Goal: Task Accomplishment & Management: Use online tool/utility

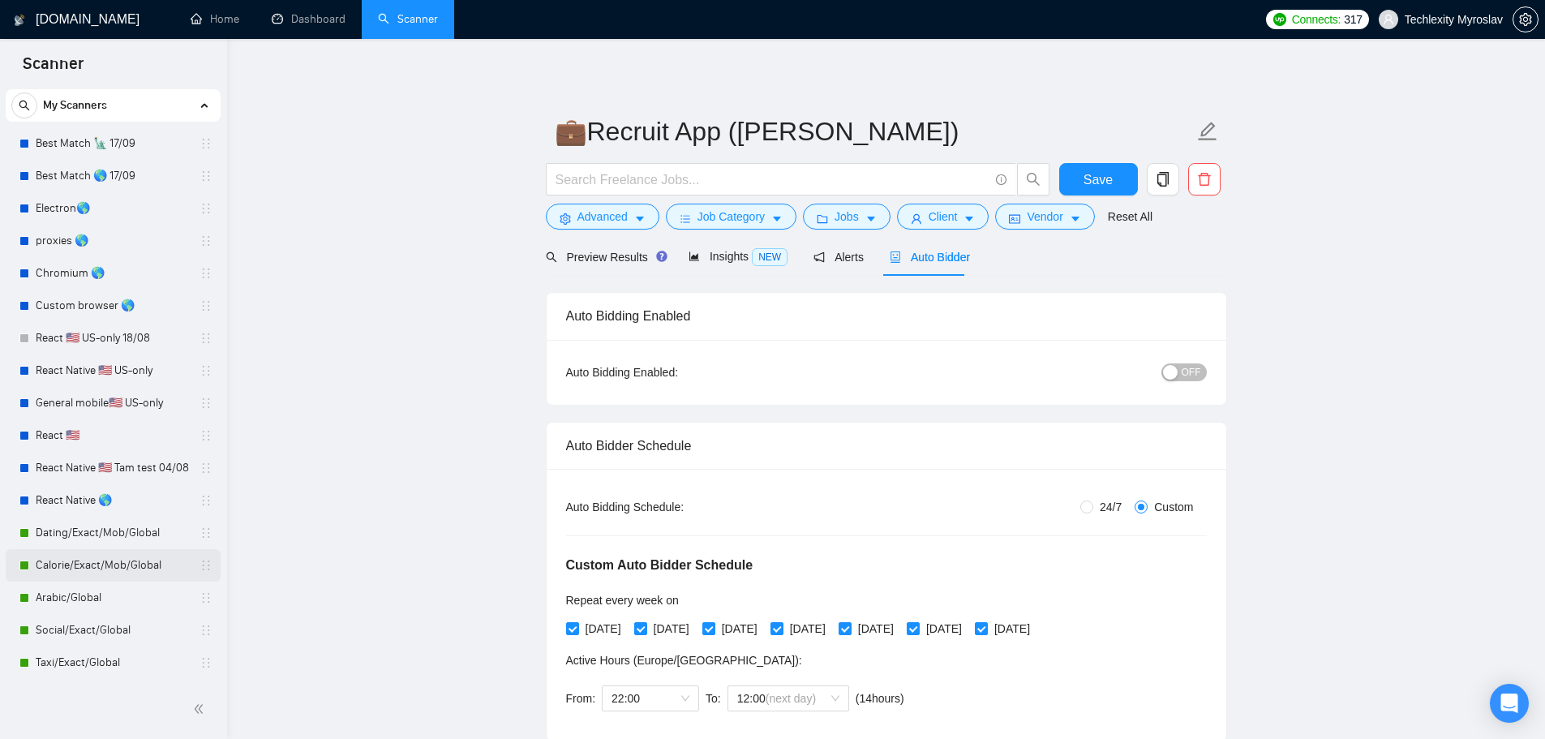
scroll to position [298, 0]
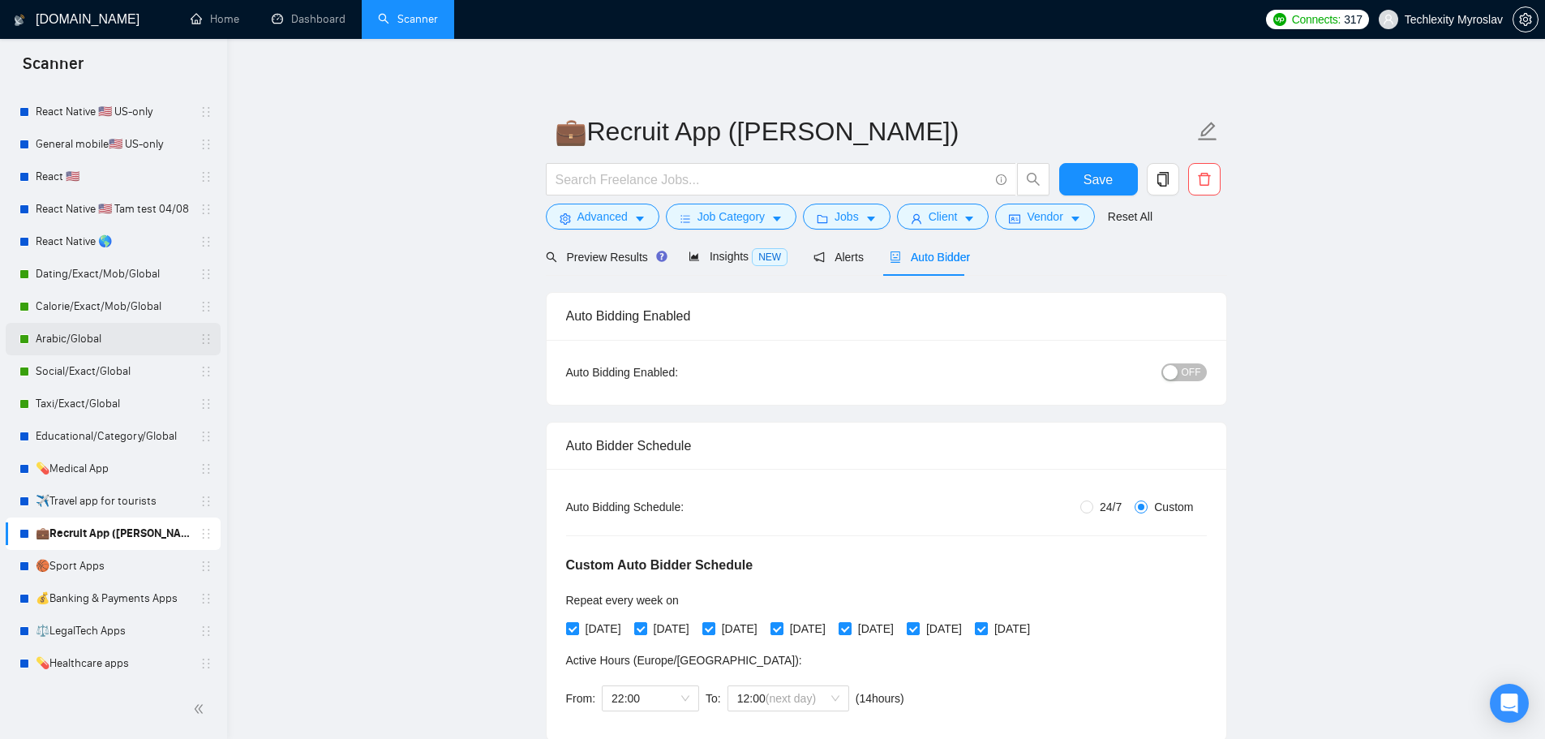
click at [122, 343] on link "Arabic/Global" at bounding box center [113, 339] width 154 height 32
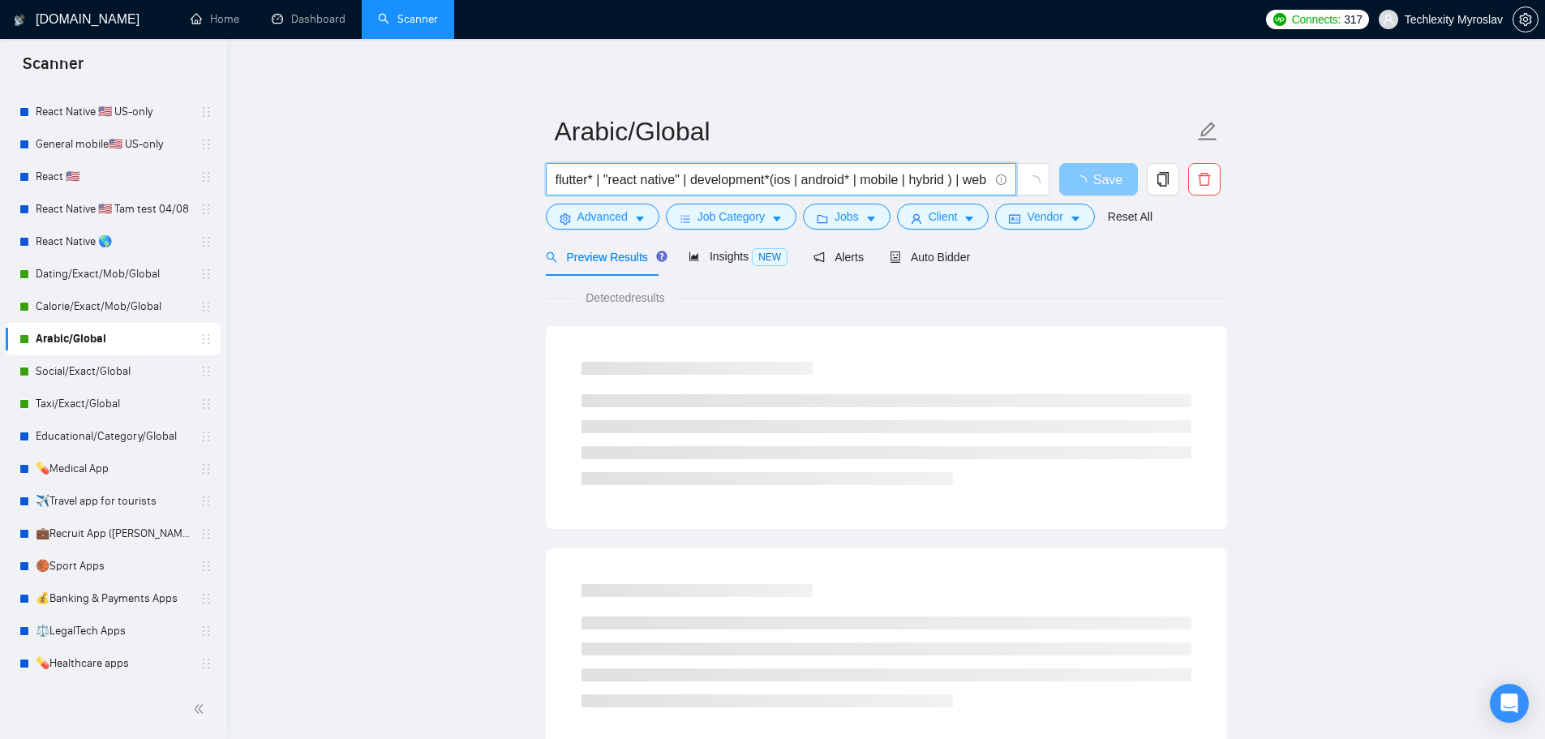
scroll to position [0, 301]
drag, startPoint x: 814, startPoint y: 174, endPoint x: 1098, endPoint y: 184, distance: 284.0
click at [1098, 184] on div "flutter* | "react native" | development*(ios | android* | mobile | hybrid ) | w…" at bounding box center [883, 183] width 681 height 41
click at [730, 172] on input "flutter* | "react native" | development*(ios | android* | mobile | hybrid ) | w…" at bounding box center [772, 180] width 433 height 20
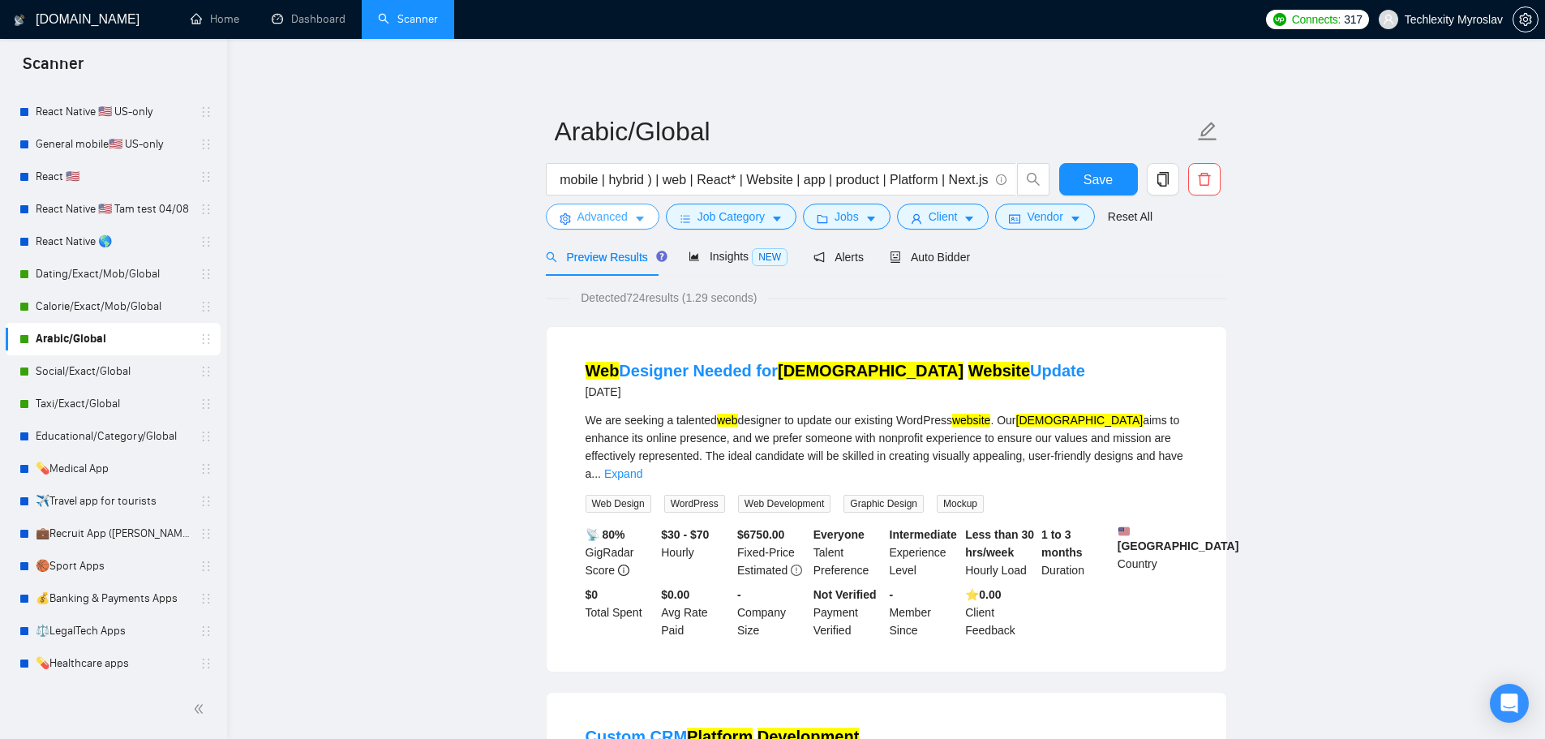
click at [599, 217] on span "Advanced" at bounding box center [602, 217] width 50 height 18
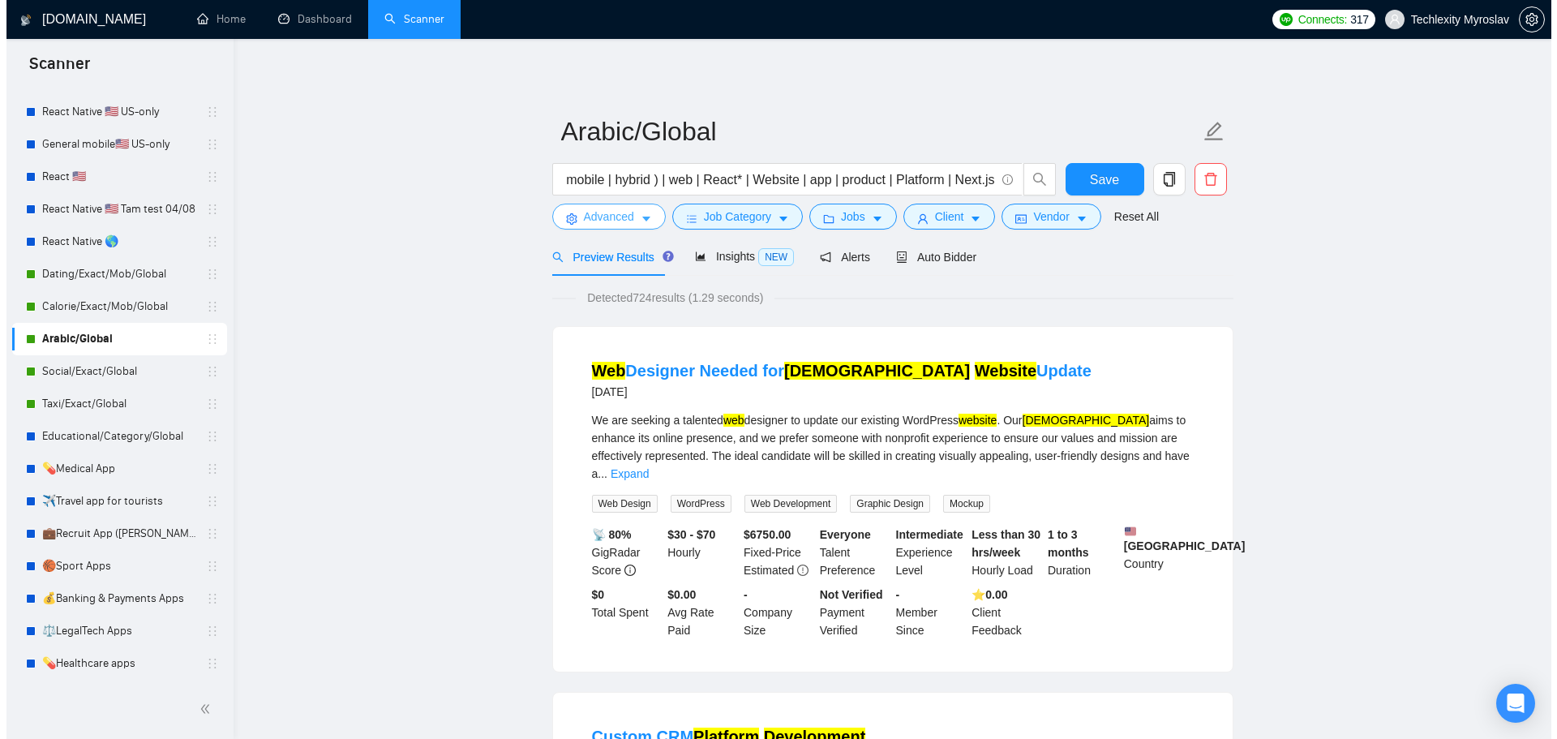
scroll to position [0, 0]
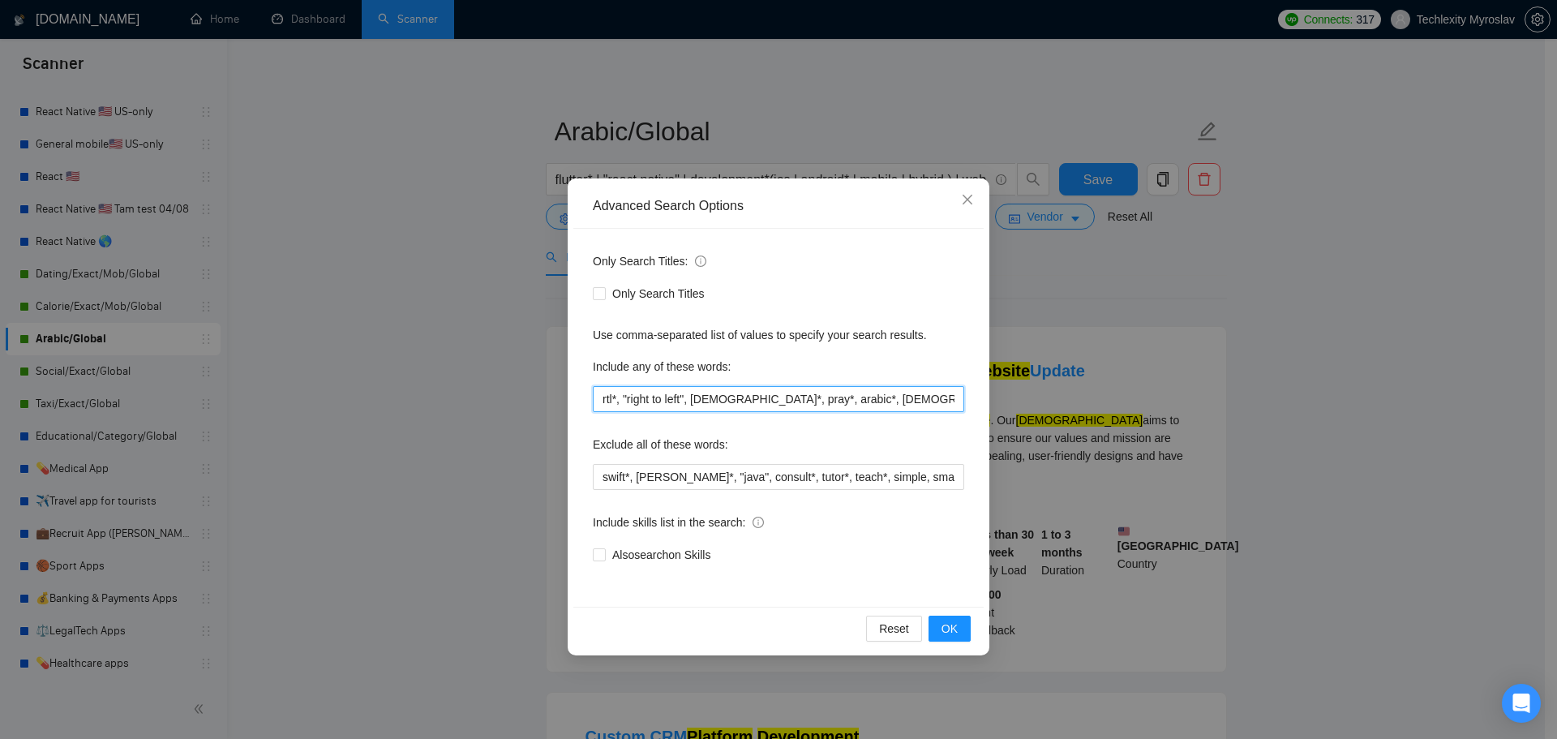
drag, startPoint x: 666, startPoint y: 402, endPoint x: 455, endPoint y: 394, distance: 211.0
click at [455, 394] on div "Advanced Search Options Only Search Titles: Only Search Titles Use comma-separa…" at bounding box center [778, 369] width 1557 height 739
click at [789, 401] on input "rtl*, "right to left", [DEMOGRAPHIC_DATA]*, pray*, arabic*, [DEMOGRAPHIC_DATA]*…" at bounding box center [778, 399] width 371 height 26
drag, startPoint x: 770, startPoint y: 389, endPoint x: 1072, endPoint y: 399, distance: 302.7
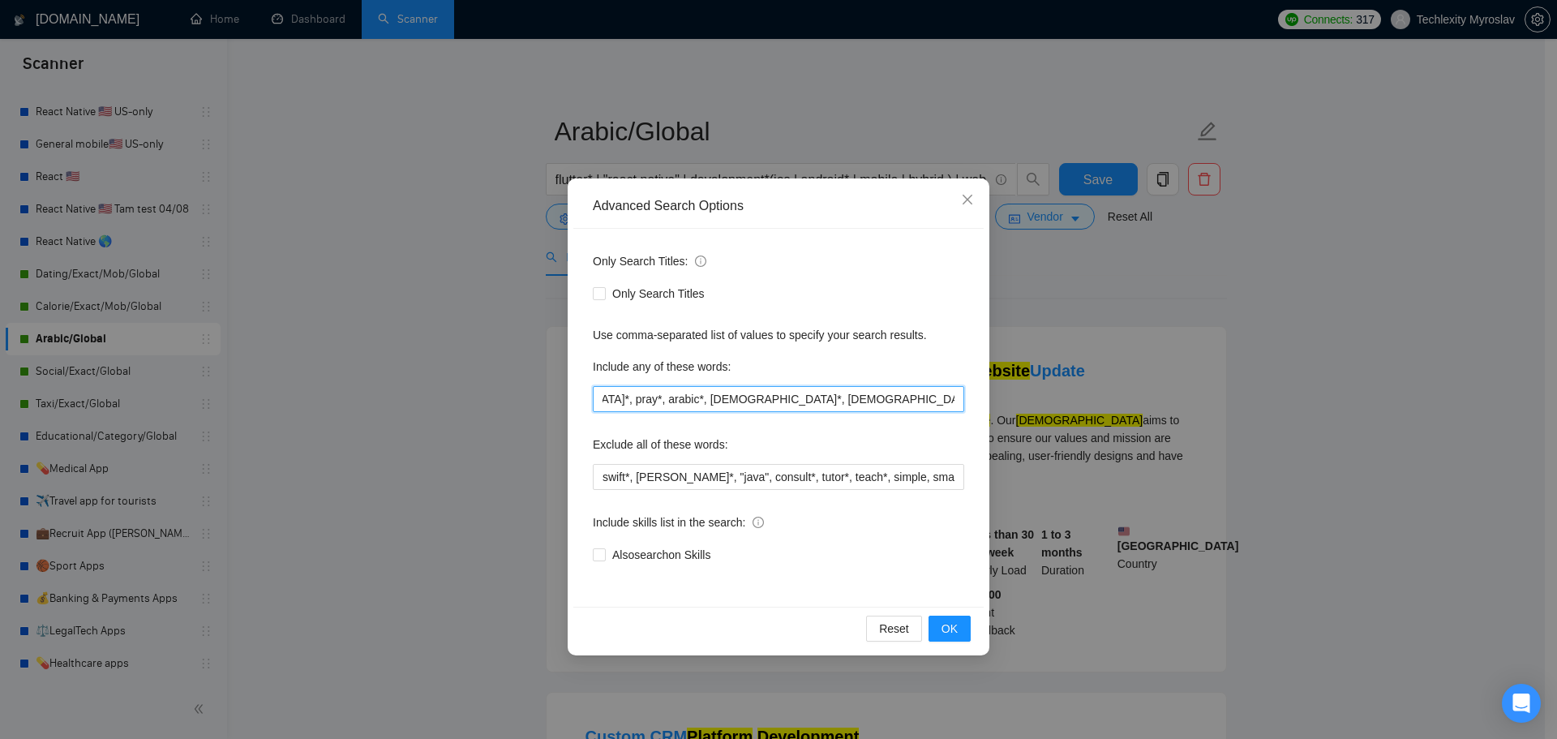
click at [1067, 399] on div "Advanced Search Options Only Search Titles: Only Search Titles Use comma-separa…" at bounding box center [778, 369] width 1557 height 739
click at [900, 405] on input "rtl*, "right to left", [DEMOGRAPHIC_DATA]*, pray*, arabic*, [DEMOGRAPHIC_DATA]*…" at bounding box center [778, 399] width 371 height 26
drag, startPoint x: 929, startPoint y: 390, endPoint x: 996, endPoint y: 401, distance: 67.5
click at [996, 401] on div "Advanced Search Options Only Search Titles: Only Search Titles Use comma-separa…" at bounding box center [778, 369] width 1557 height 739
click at [899, 401] on input "rtl*, "right to left", [DEMOGRAPHIC_DATA]*, pray*, arabic*, [DEMOGRAPHIC_DATA]*…" at bounding box center [778, 399] width 371 height 26
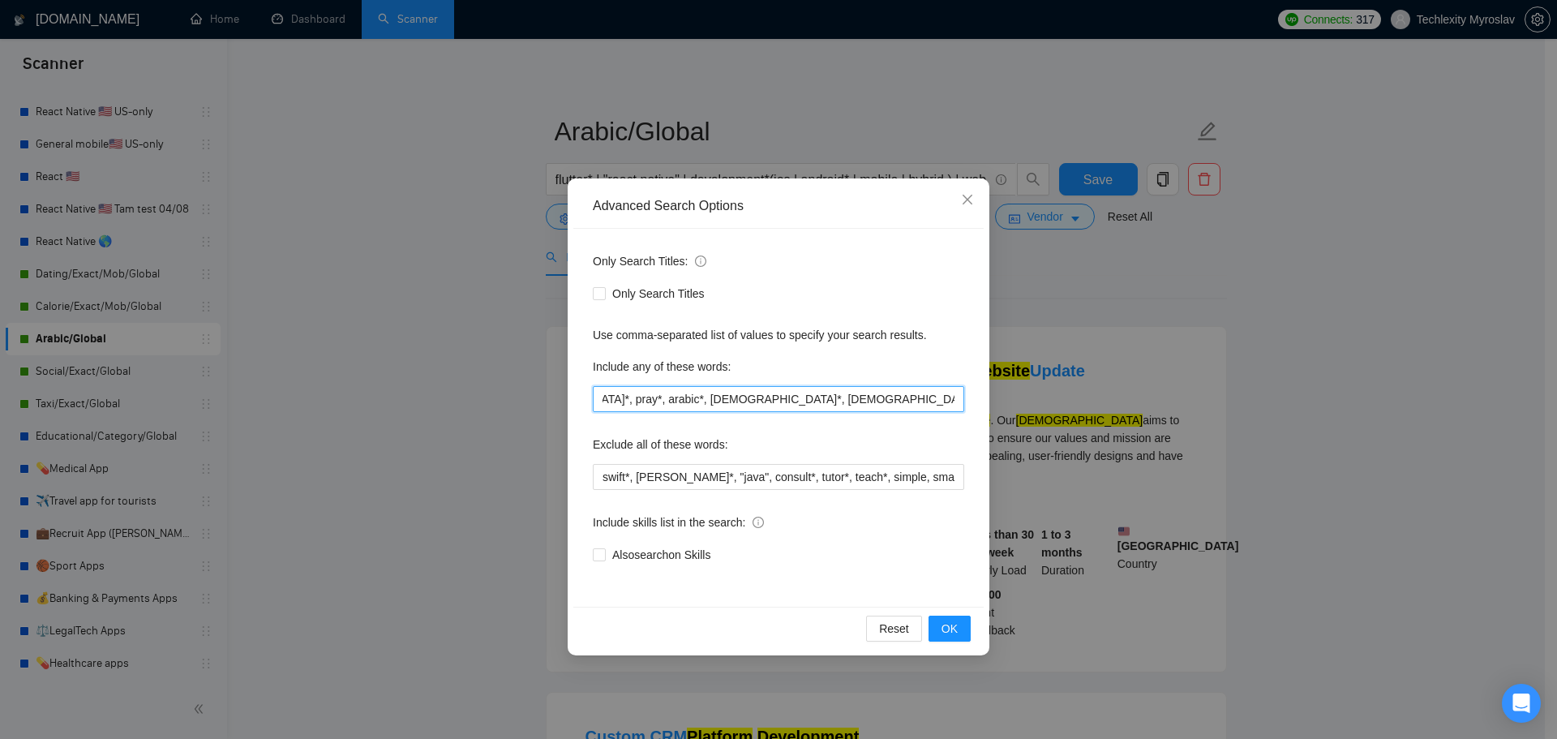
drag, startPoint x: 813, startPoint y: 410, endPoint x: 977, endPoint y: 414, distance: 163.1
click at [977, 414] on div "Only Search Titles: Only Search Titles Use comma-separated list of values to sp…" at bounding box center [778, 418] width 410 height 378
click at [925, 411] on input "rtl*, "right to left", [DEMOGRAPHIC_DATA]*, pray*, arabic*, [DEMOGRAPHIC_DATA]*…" at bounding box center [778, 399] width 371 height 26
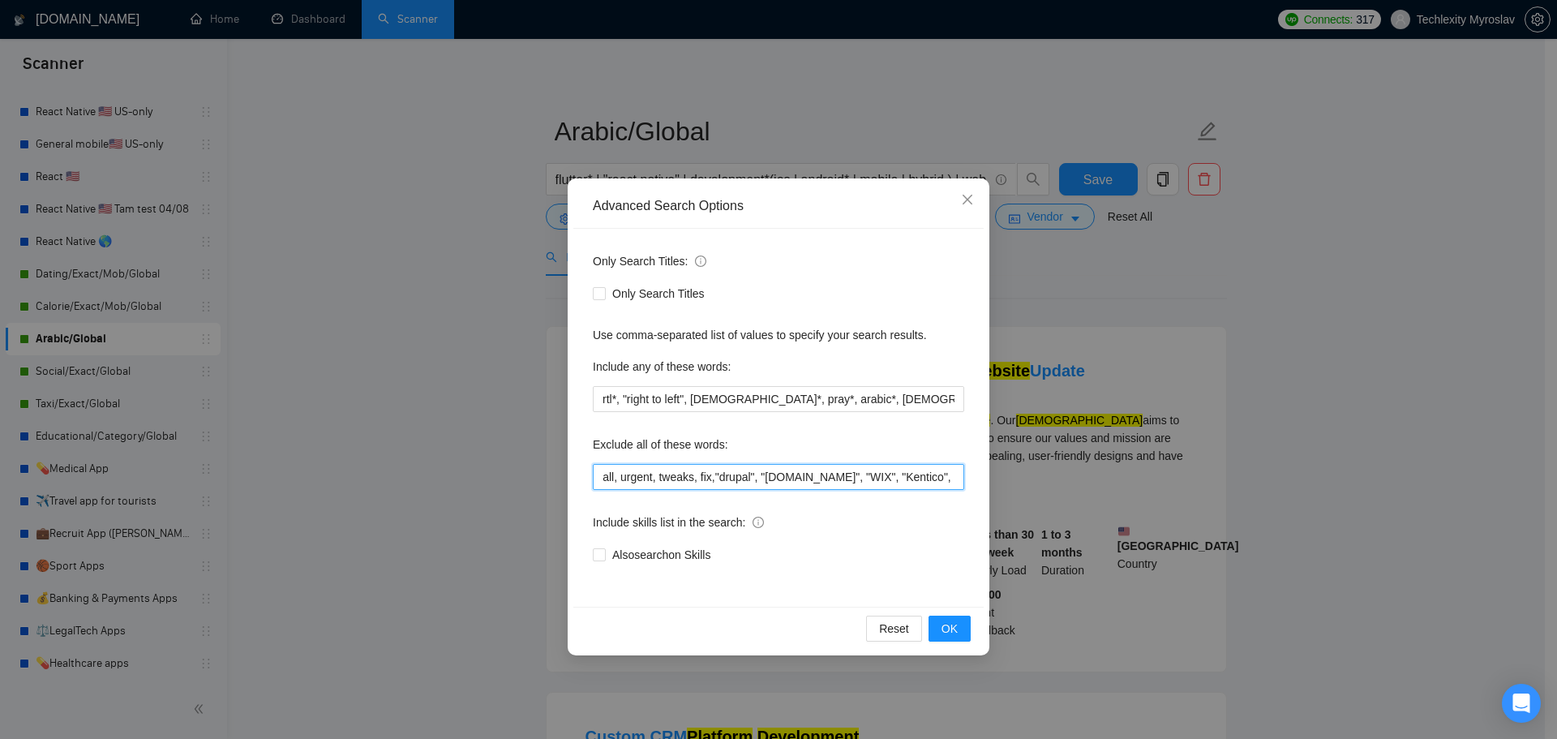
scroll to position [0, 613]
drag, startPoint x: 901, startPoint y: 478, endPoint x: 1090, endPoint y: 493, distance: 189.6
click at [1090, 493] on div "Advanced Search Options Only Search Titles: Only Search Titles Use comma-separa…" at bounding box center [778, 369] width 1557 height 739
click at [856, 486] on input "swift*, [PERSON_NAME]*, "java", consult*, tutor*, teach*, simple, small, urgent…" at bounding box center [778, 477] width 371 height 26
click at [958, 629] on button "OK" at bounding box center [950, 629] width 42 height 26
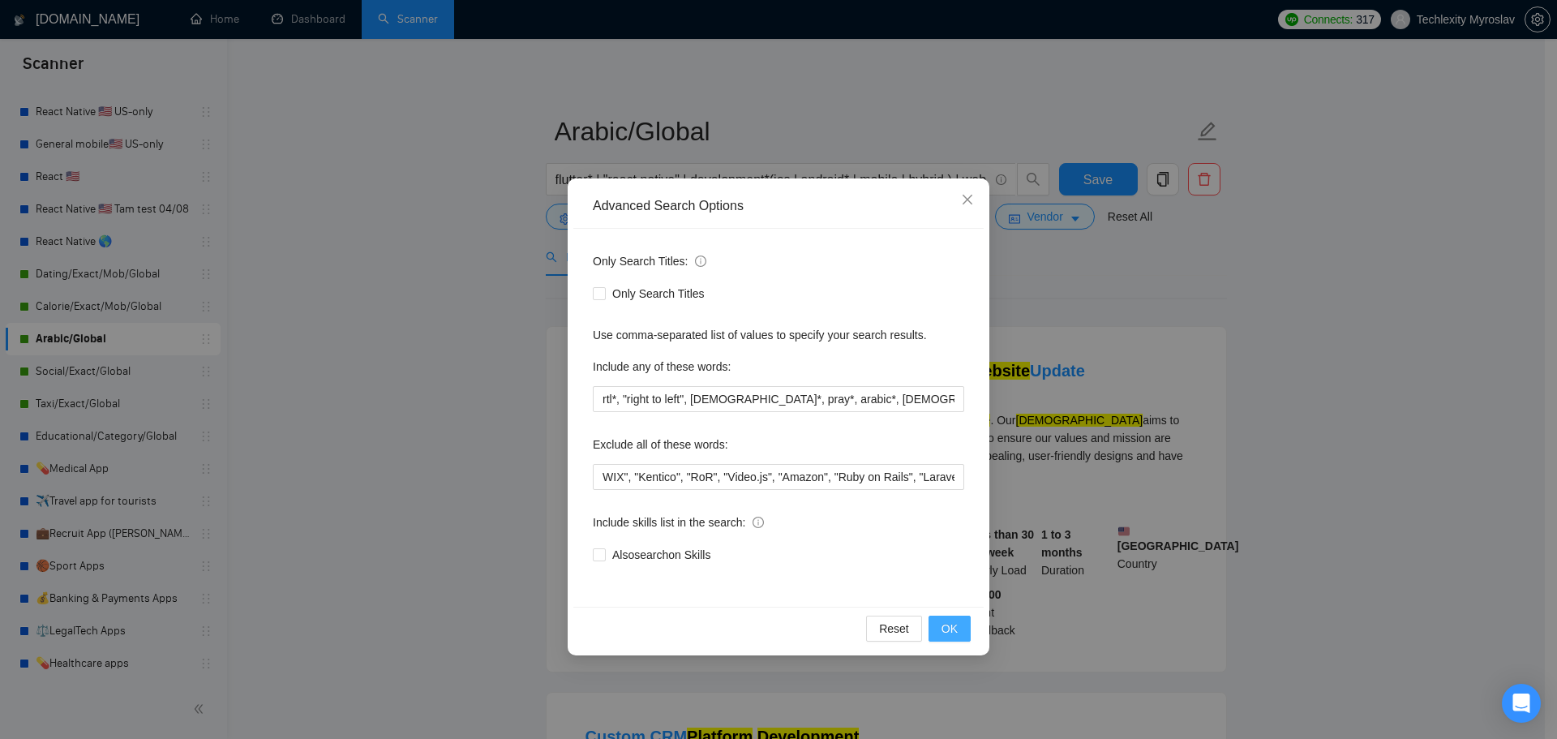
scroll to position [0, 0]
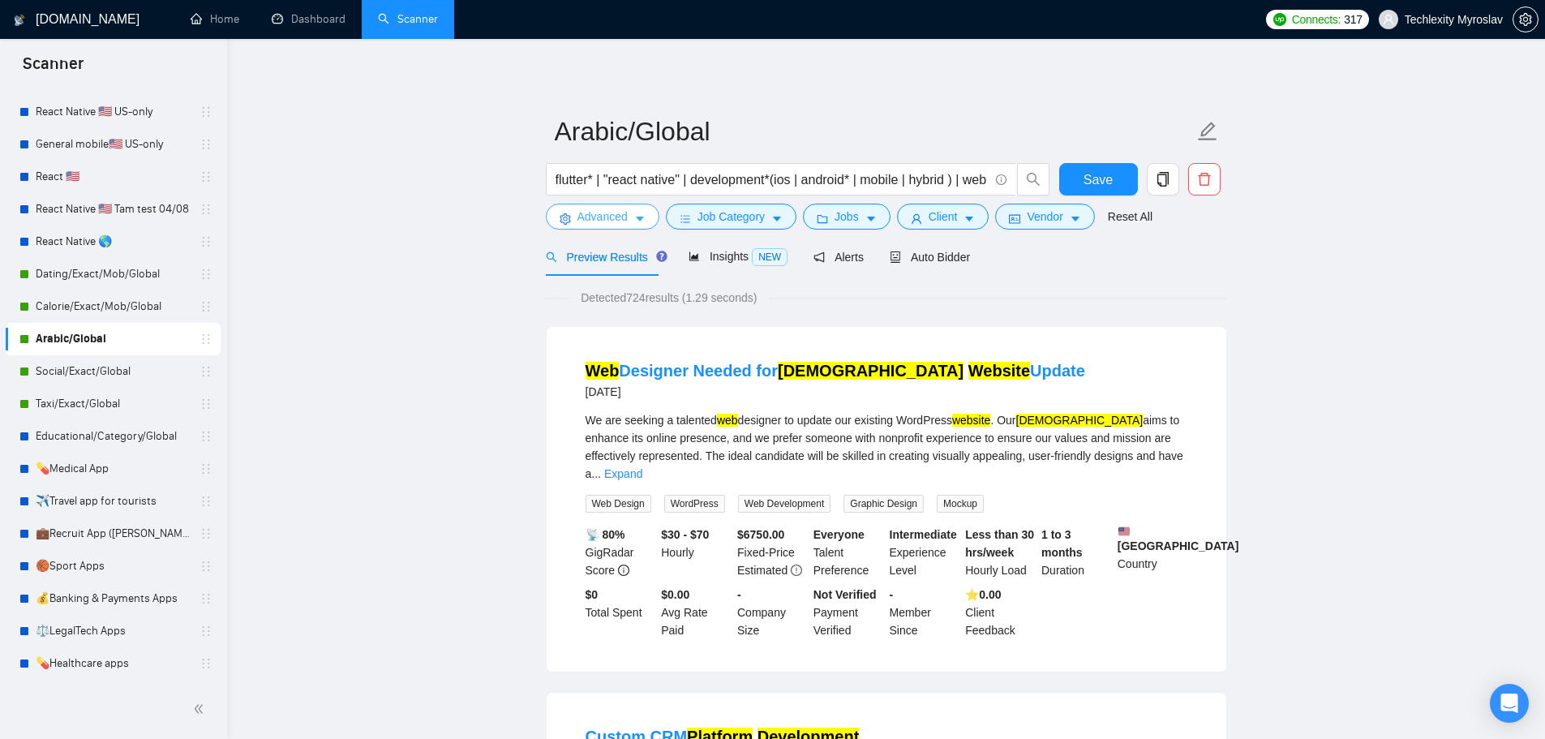
click at [624, 219] on span "Advanced" at bounding box center [602, 217] width 50 height 18
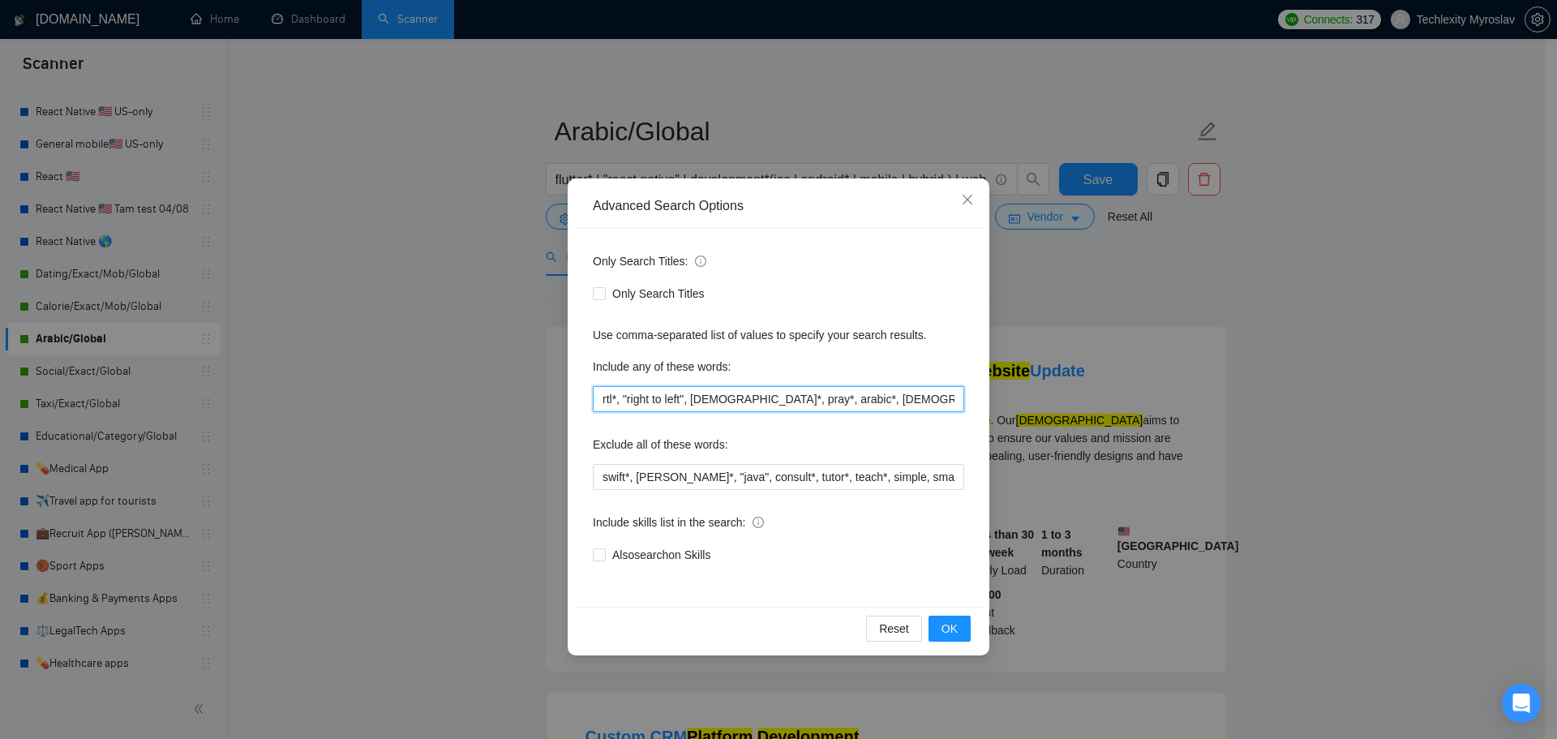
scroll to position [0, 192]
drag, startPoint x: 926, startPoint y: 405, endPoint x: 1135, endPoint y: 412, distance: 209.4
click at [1135, 412] on div "Advanced Search Options Only Search Titles: Only Search Titles Use comma-separa…" at bounding box center [778, 369] width 1557 height 739
click at [886, 404] on input "rtl*, "right to left", [DEMOGRAPHIC_DATA]*, pray*, arabic*, [DEMOGRAPHIC_DATA]*…" at bounding box center [778, 399] width 371 height 26
drag, startPoint x: 872, startPoint y: 398, endPoint x: 831, endPoint y: 402, distance: 41.6
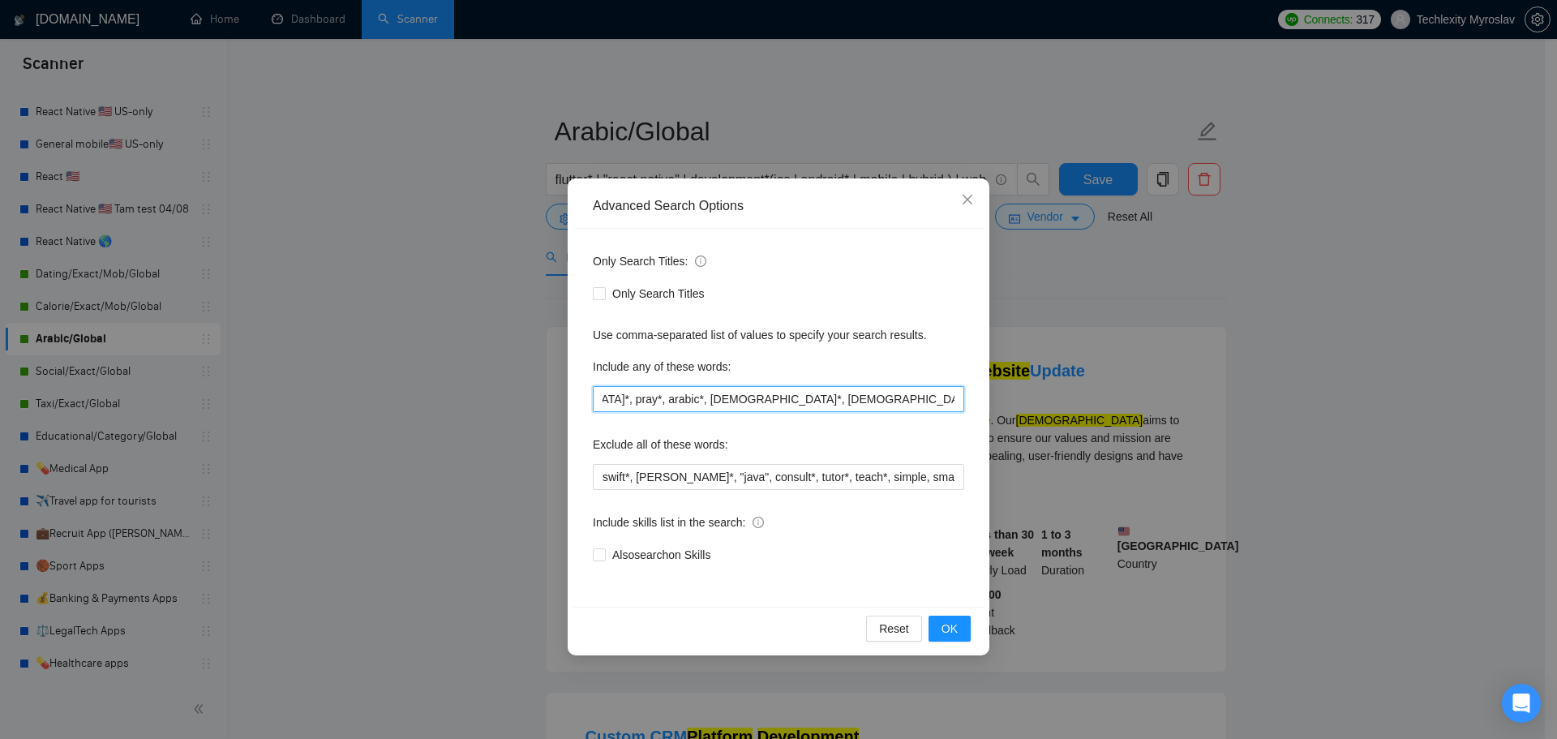
click at [831, 402] on input "rtl*, "right to left", [DEMOGRAPHIC_DATA]*, pray*, arabic*, [DEMOGRAPHIC_DATA]*…" at bounding box center [778, 399] width 371 height 26
type input "rtl*, "right to left", [DEMOGRAPHIC_DATA]*, pray*, arabic*, [DEMOGRAPHIC_DATA]*…"
click at [954, 622] on span "OK" at bounding box center [950, 629] width 16 height 18
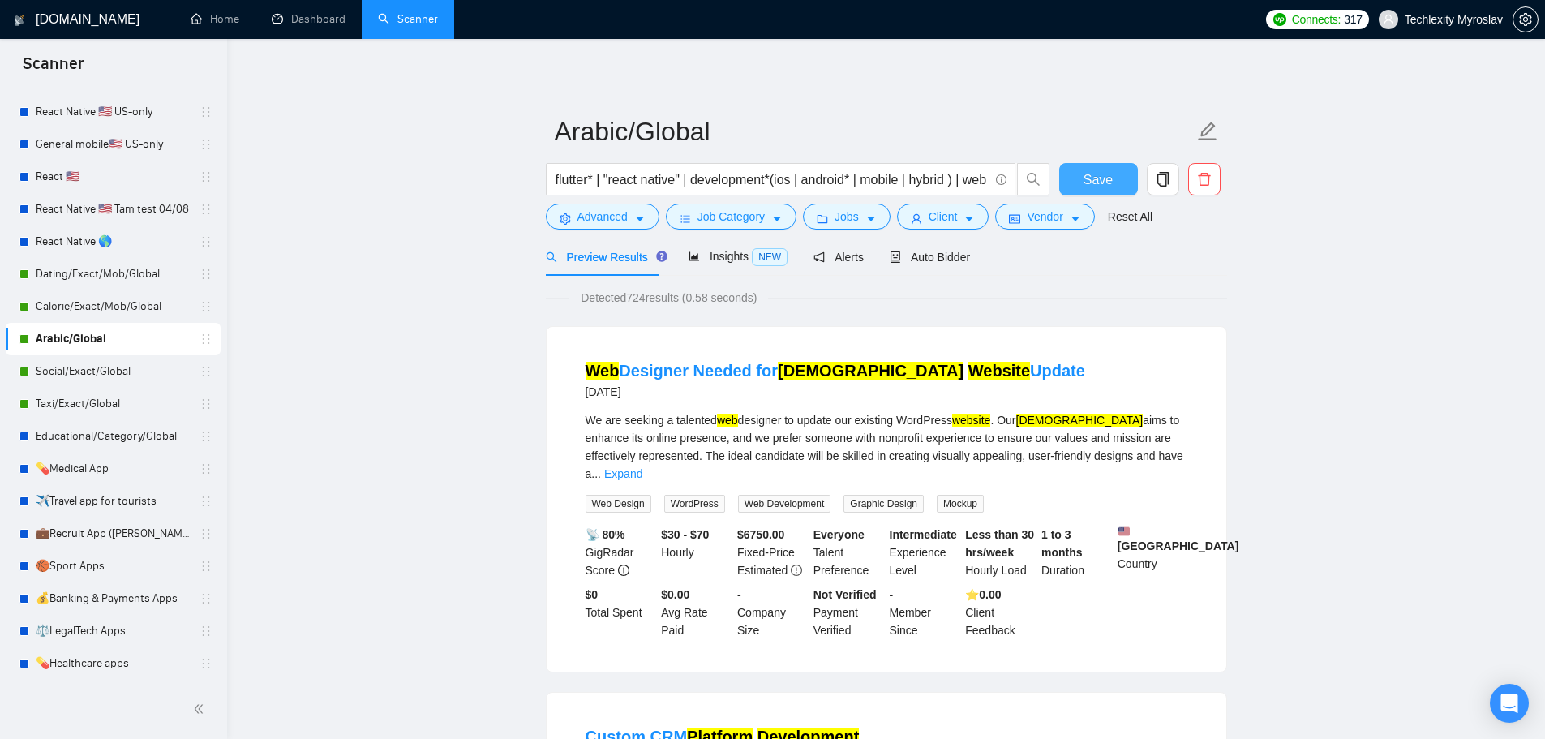
click at [1088, 180] on span "Save" at bounding box center [1098, 180] width 29 height 20
click at [109, 308] on link "Calorie/Exact/Mob/Global" at bounding box center [113, 306] width 154 height 32
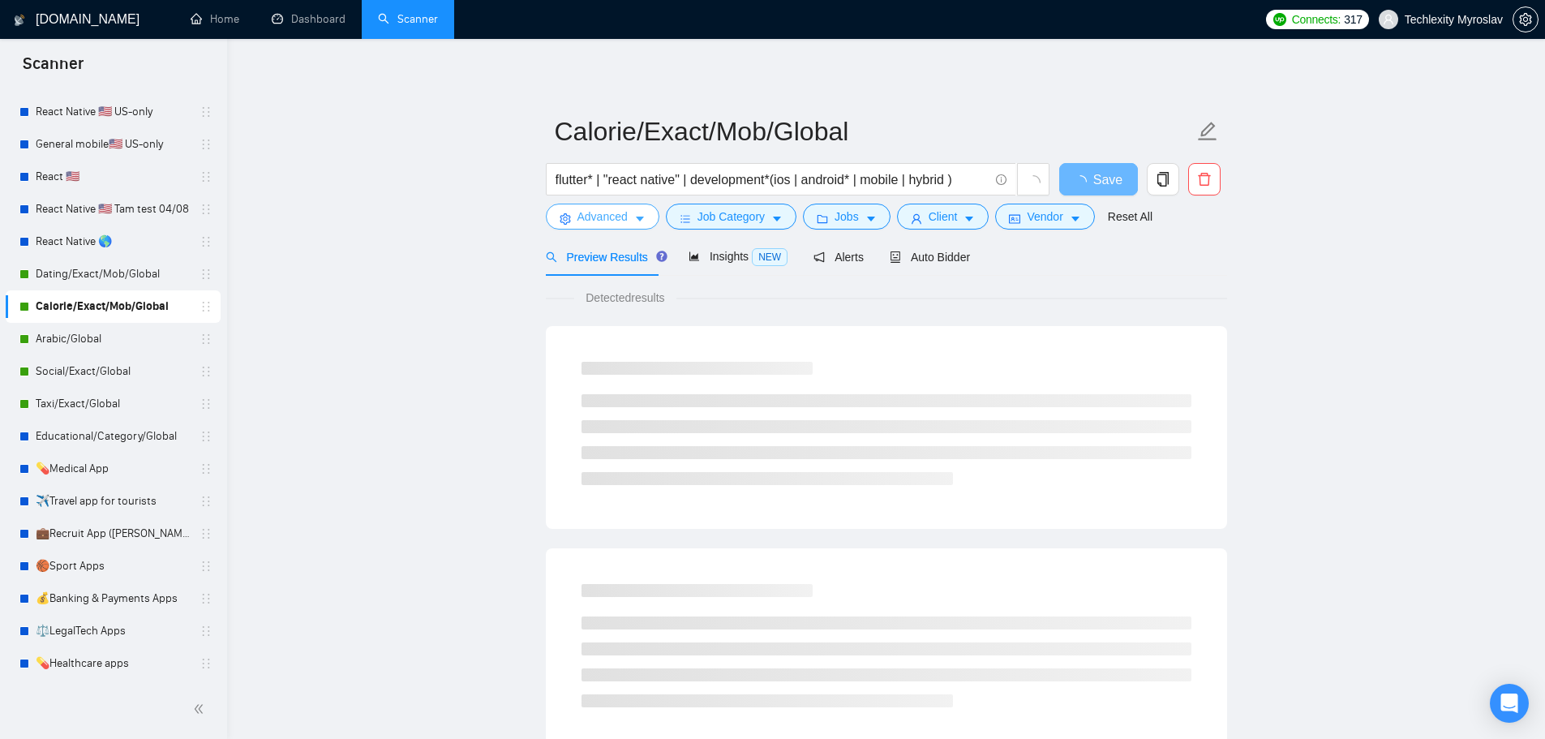
click at [610, 210] on span "Advanced" at bounding box center [602, 217] width 50 height 18
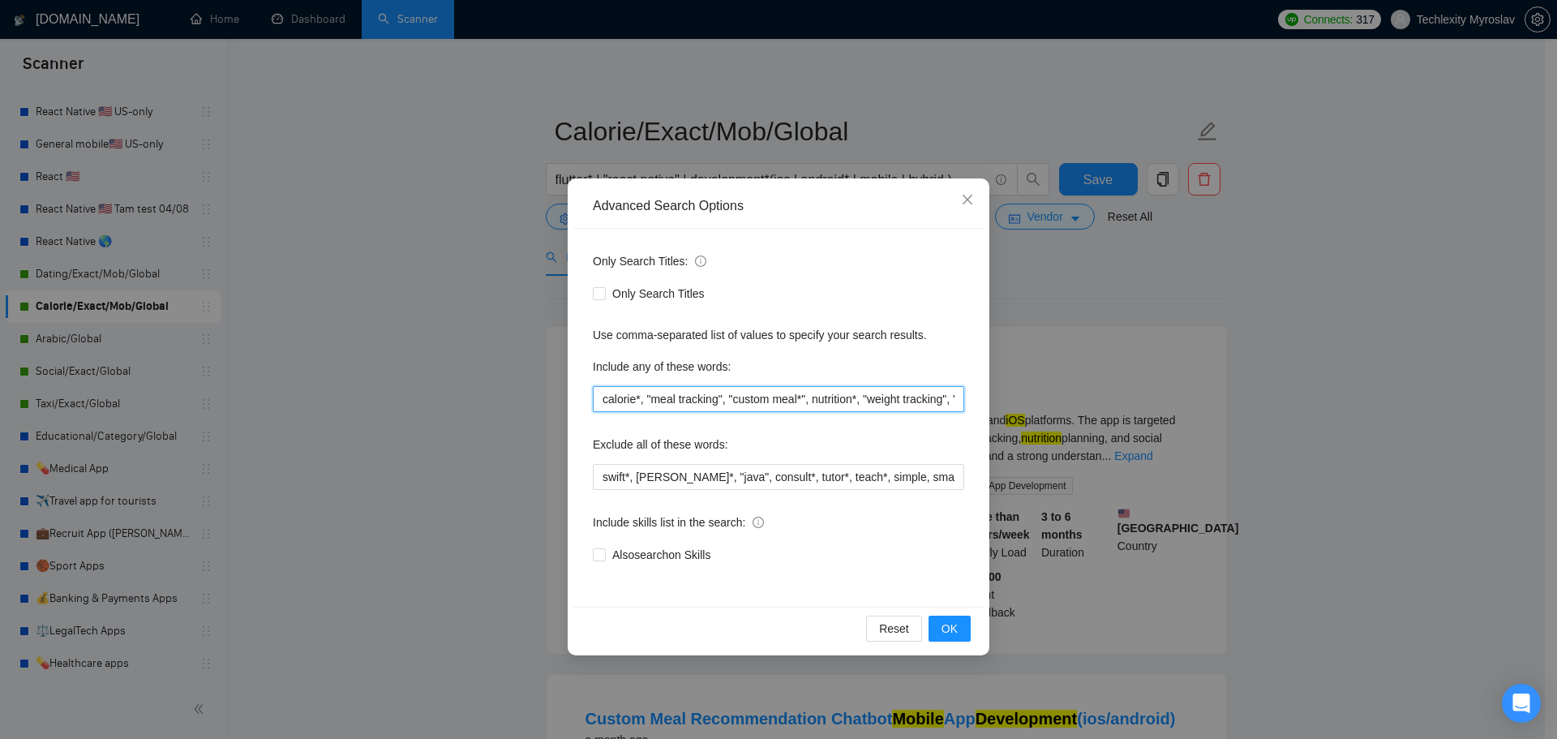
scroll to position [0, 333]
drag, startPoint x: 845, startPoint y: 398, endPoint x: 1077, endPoint y: 399, distance: 232.0
click at [1071, 399] on div "Advanced Search Options Only Search Titles: Only Search Titles Use comma-separa…" at bounding box center [778, 369] width 1557 height 739
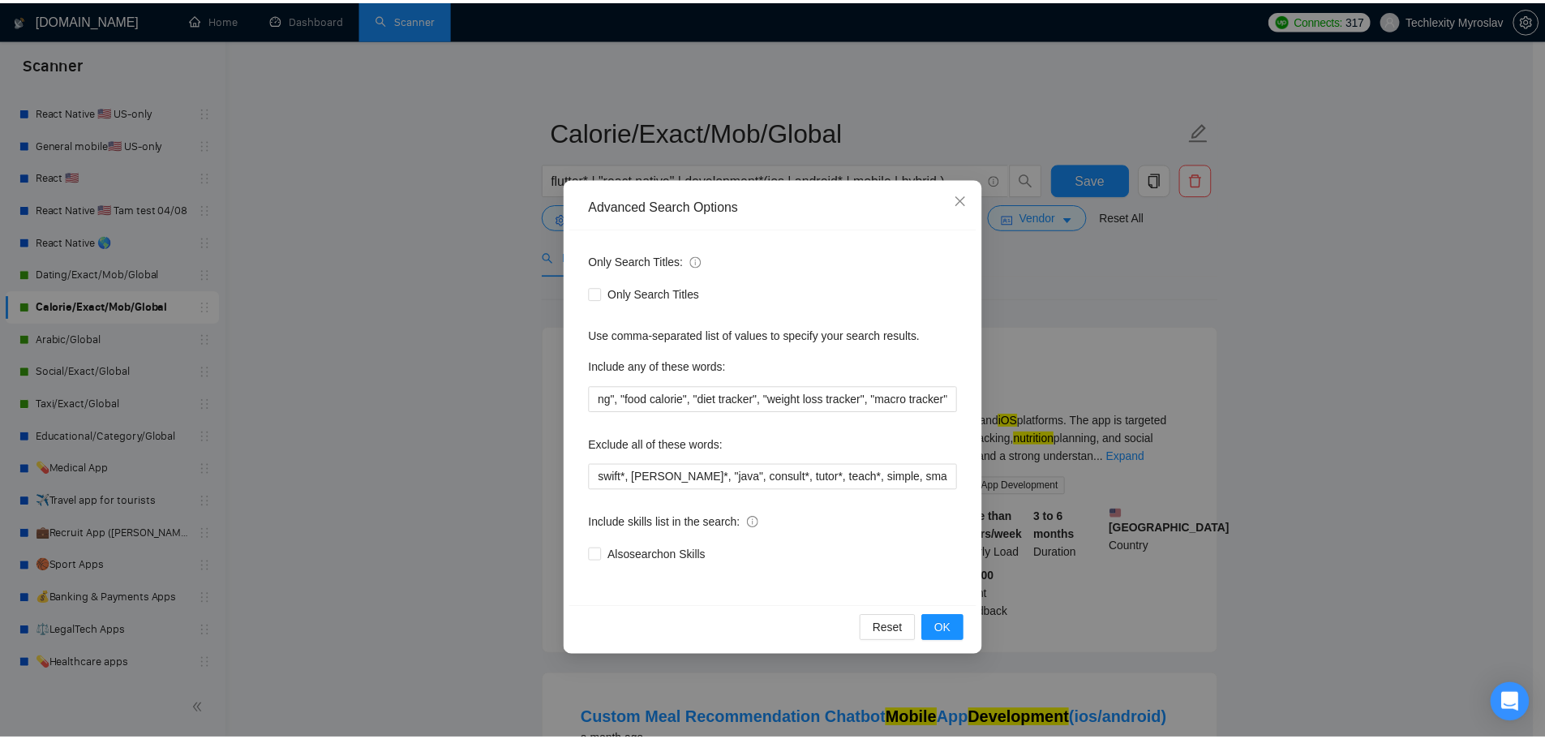
scroll to position [0, 0]
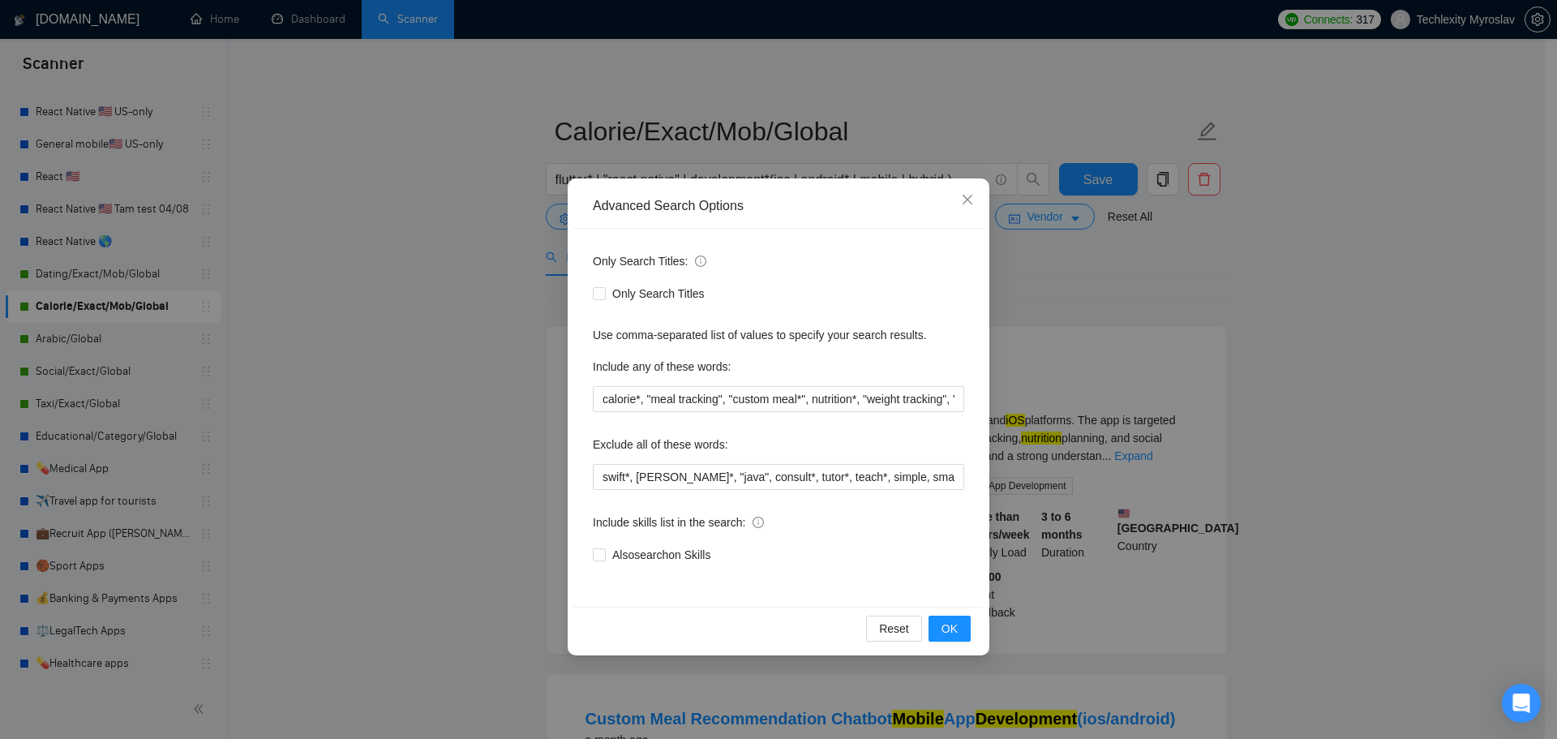
click at [1128, 313] on div "Advanced Search Options Only Search Titles: Only Search Titles Use comma-separa…" at bounding box center [778, 369] width 1557 height 739
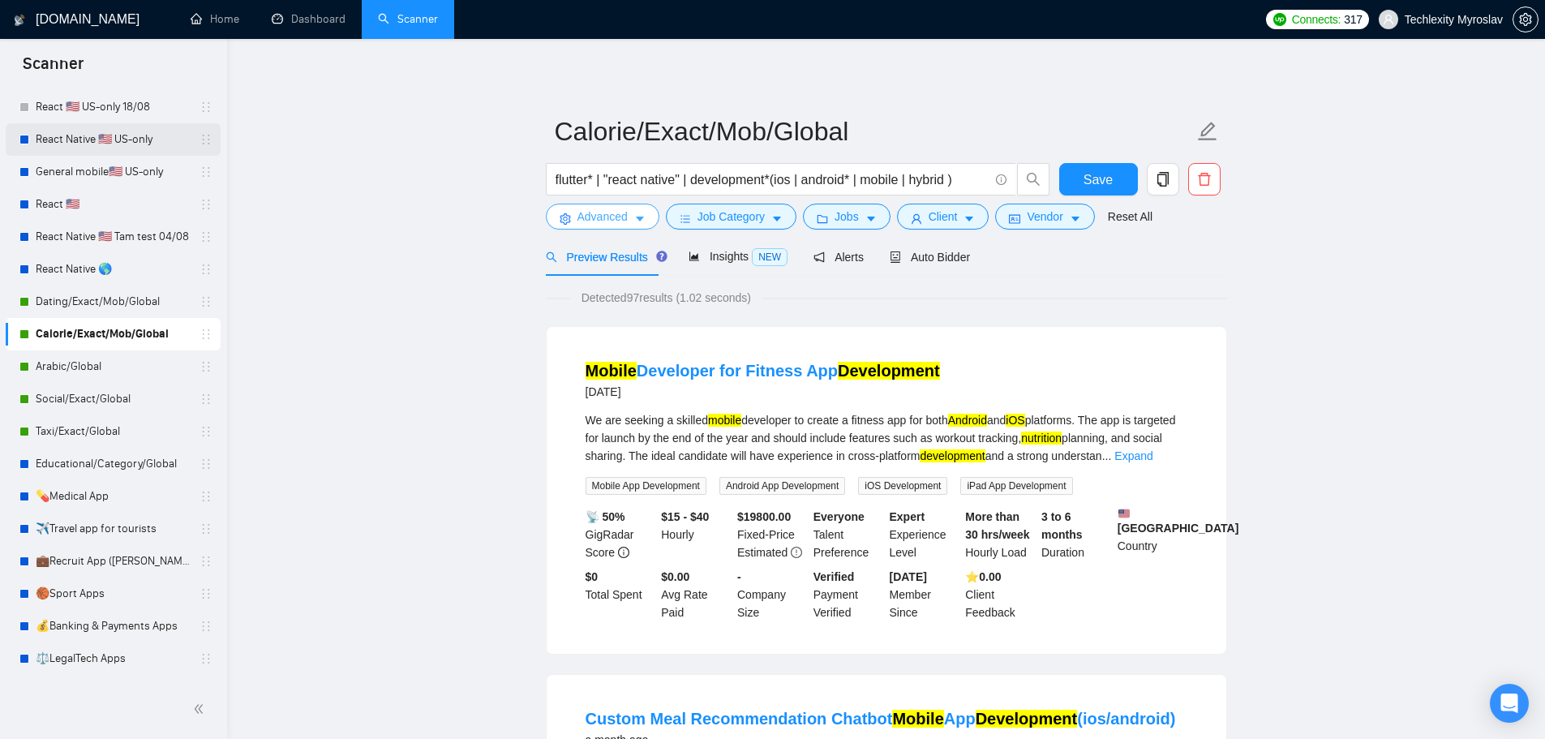
scroll to position [298, 0]
